Goal: Find specific page/section: Find specific page/section

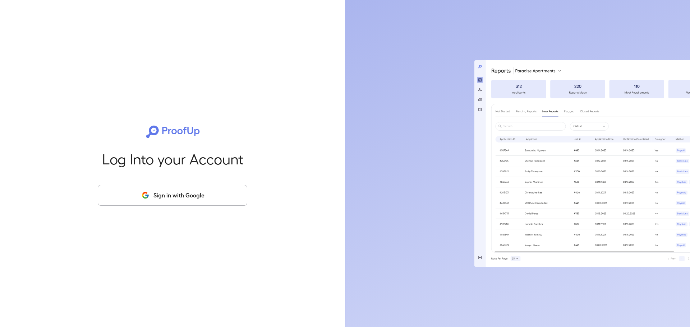
click at [191, 199] on button "Sign in with Google" at bounding box center [173, 195] width 150 height 21
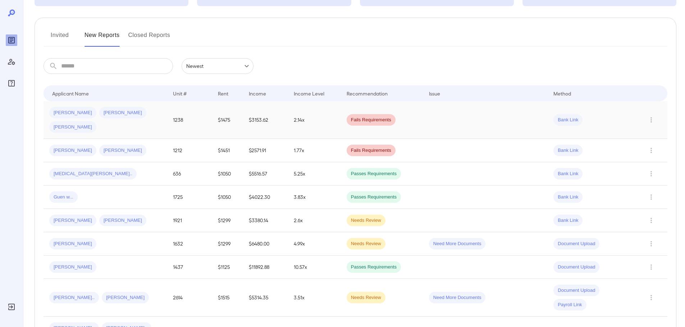
scroll to position [72, 0]
click at [75, 191] on div "Guen w..." at bounding box center [63, 197] width 28 height 12
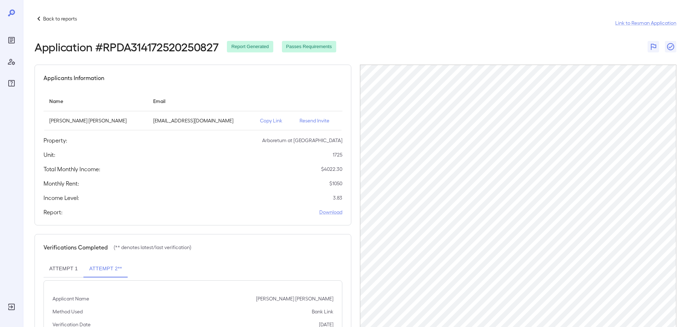
click at [44, 17] on p "Back to reports" at bounding box center [60, 18] width 34 height 7
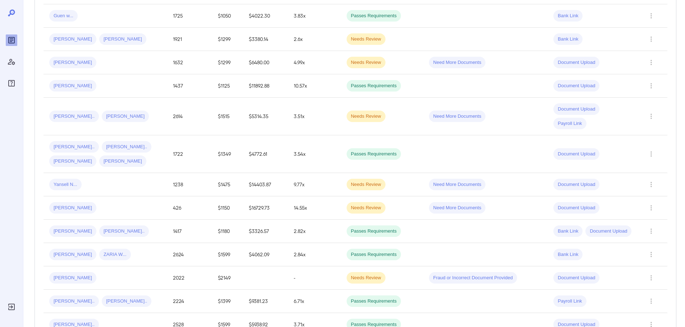
scroll to position [288, 0]
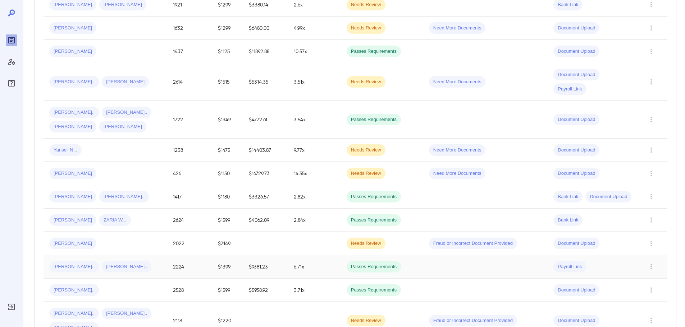
click at [182, 256] on td "2224" at bounding box center [189, 267] width 45 height 23
